Goal: Transaction & Acquisition: Purchase product/service

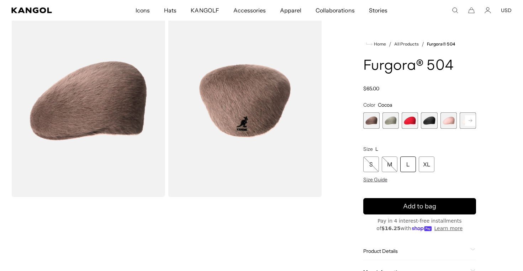
scroll to position [0, 147]
click at [371, 163] on div "S" at bounding box center [371, 164] width 16 height 16
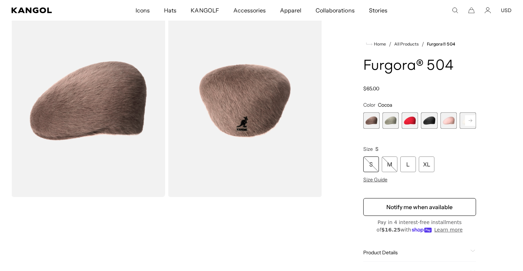
click at [427, 121] on span "4 of 7" at bounding box center [429, 120] width 16 height 16
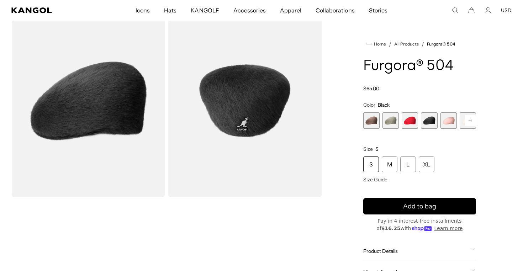
scroll to position [0, 147]
click at [373, 122] on span "1 of 7" at bounding box center [371, 120] width 16 height 16
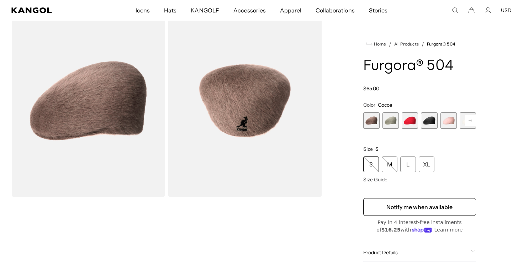
click at [471, 121] on rect at bounding box center [470, 120] width 11 height 11
click at [438, 122] on div "Cocoa Variant sold out or unavailable [PERSON_NAME] Grey Variant sold out or un…" at bounding box center [400, 120] width 113 height 16
click at [451, 121] on span "6 of 7" at bounding box center [448, 120] width 16 height 16
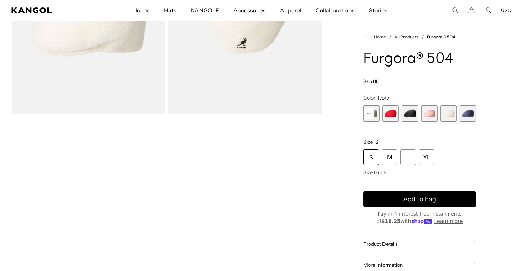
click at [389, 116] on span "3 of 7" at bounding box center [390, 113] width 16 height 16
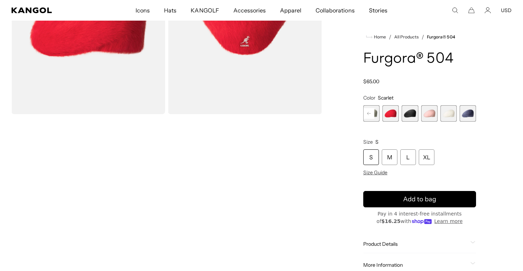
click at [376, 118] on span "2 of 7" at bounding box center [371, 113] width 16 height 16
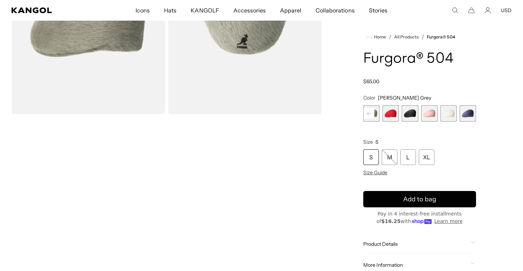
click at [369, 112] on rect at bounding box center [368, 113] width 11 height 11
click at [369, 112] on span "1 of 7" at bounding box center [371, 113] width 16 height 16
